Goal: Task Accomplishment & Management: Use online tool/utility

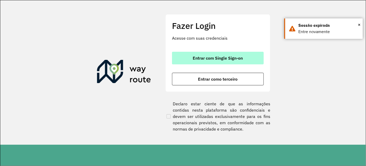
click at [214, 61] on button "Entrar com Single Sign-on" at bounding box center [218, 58] width 92 height 13
